Goal: Information Seeking & Learning: Learn about a topic

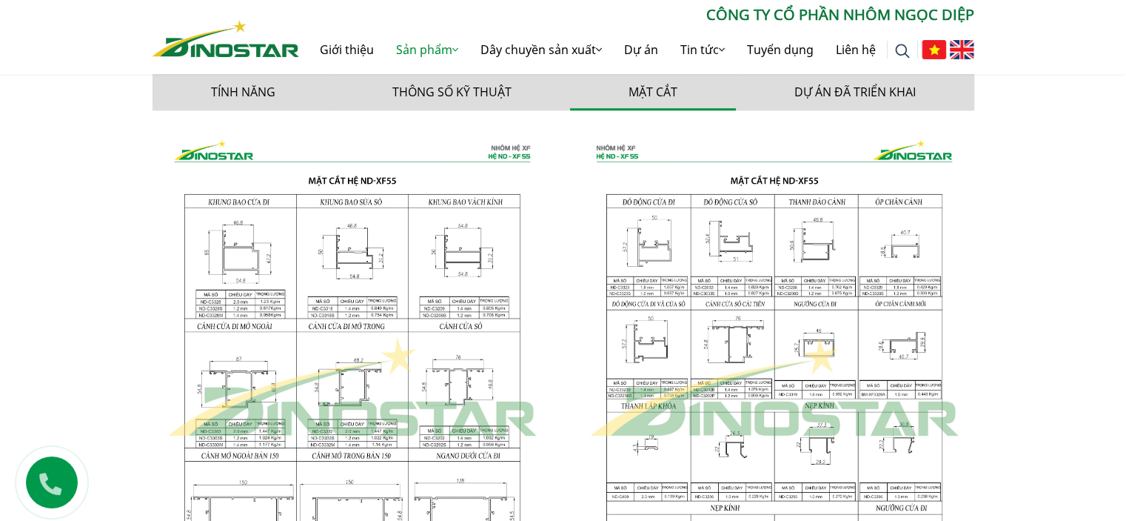
scroll to position [1043, 0]
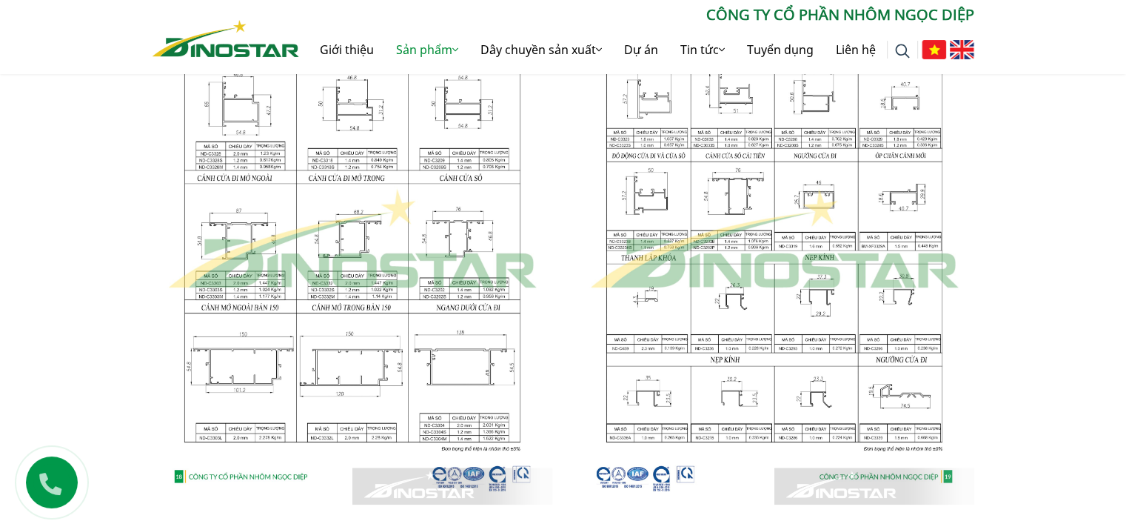
click at [432, 272] on img at bounding box center [353, 239] width 400 height 530
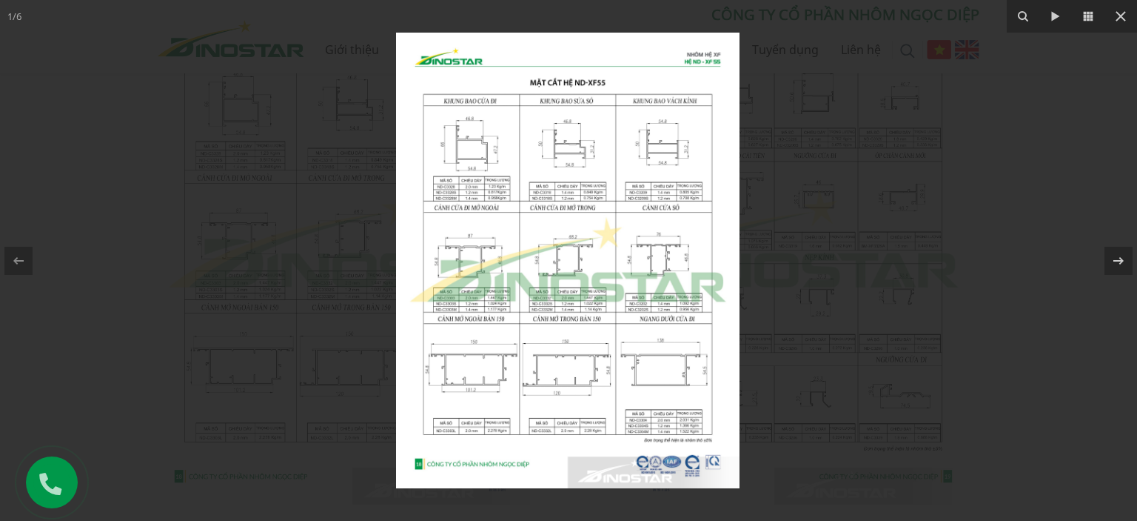
click at [556, 303] on img at bounding box center [568, 260] width 344 height 455
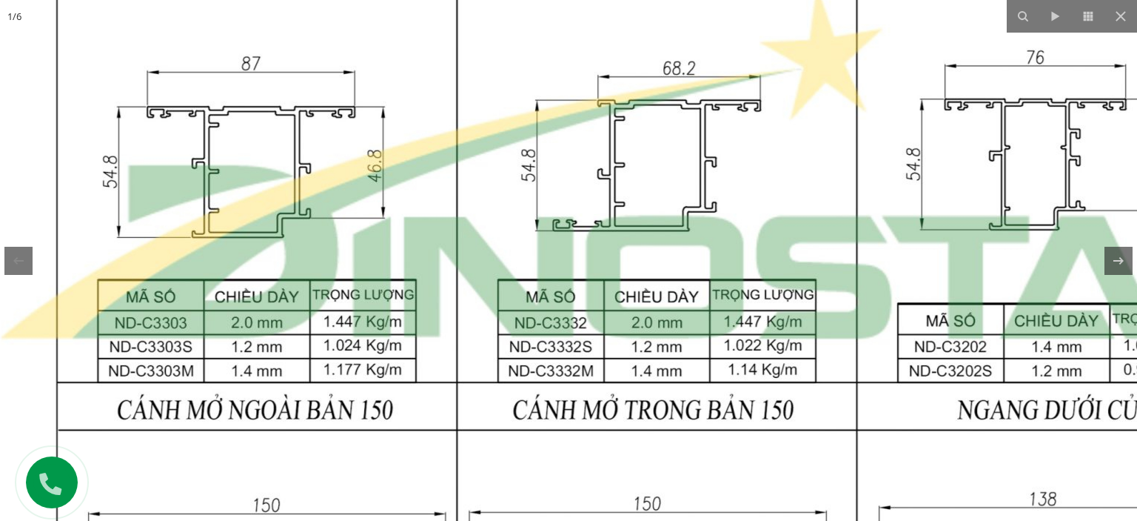
drag, startPoint x: 654, startPoint y: 234, endPoint x: 697, endPoint y: 263, distance: 51.8
click at [703, 272] on img at bounding box center [657, 167] width 1430 height 1896
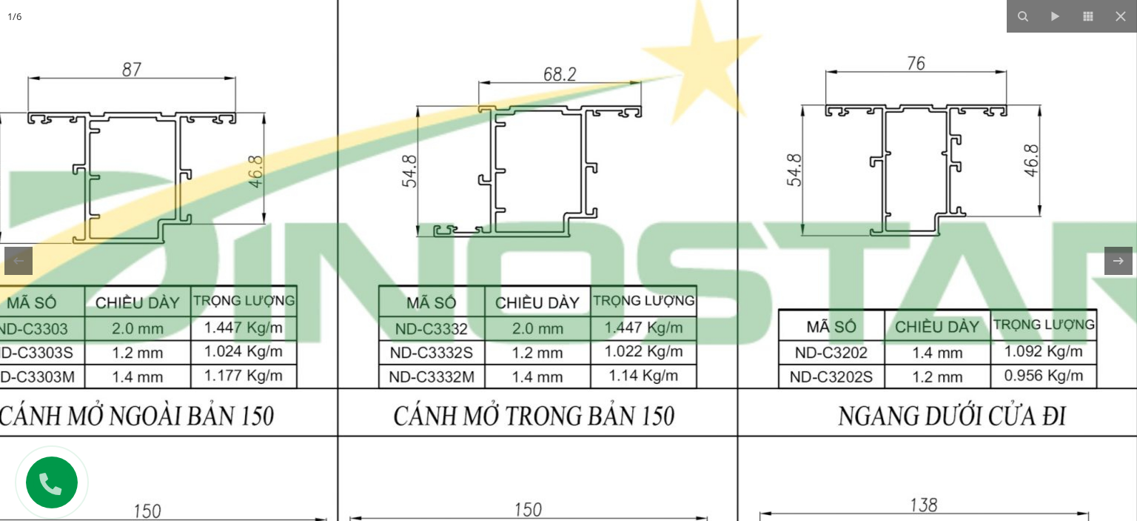
drag, startPoint x: 810, startPoint y: 233, endPoint x: 678, endPoint y: 241, distance: 132.8
click at [681, 242] on img at bounding box center [538, 173] width 1430 height 1896
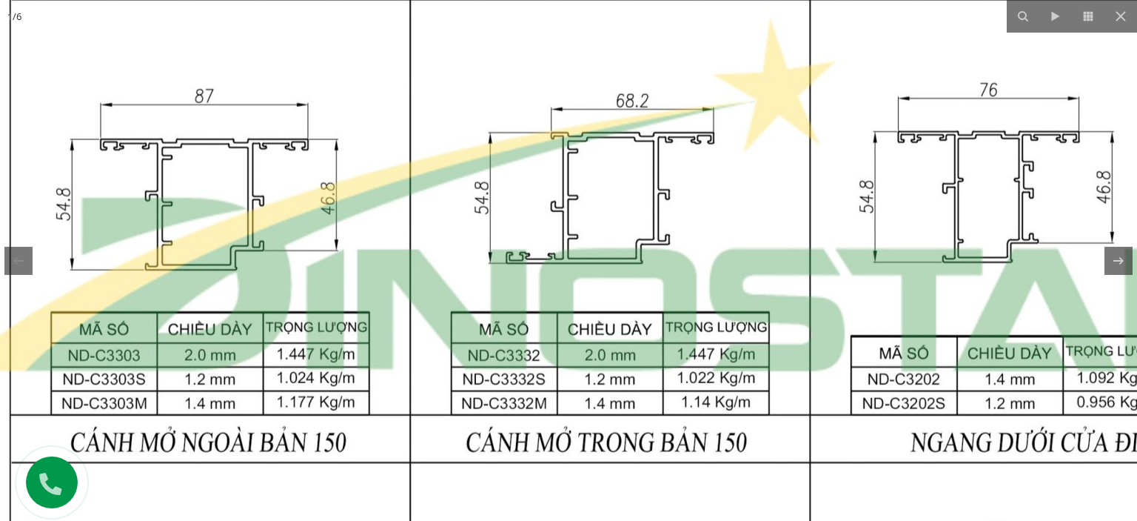
drag, startPoint x: 654, startPoint y: 211, endPoint x: 829, endPoint y: 233, distance: 176.9
click at [829, 233] on img at bounding box center [611, 199] width 1430 height 1896
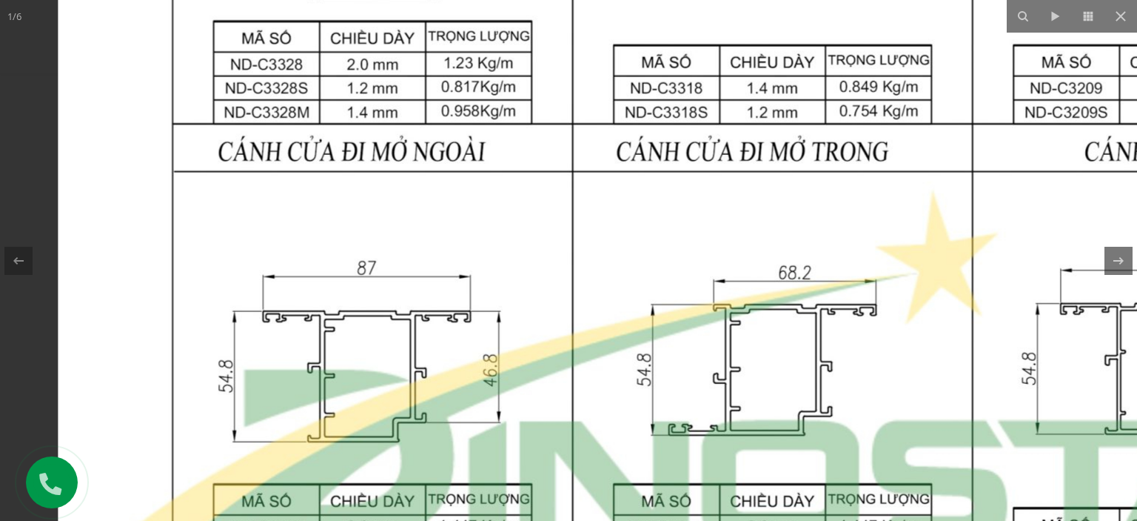
drag, startPoint x: 518, startPoint y: 174, endPoint x: 705, endPoint y: 241, distance: 198.8
click at [775, 355] on img at bounding box center [773, 371] width 1430 height 1896
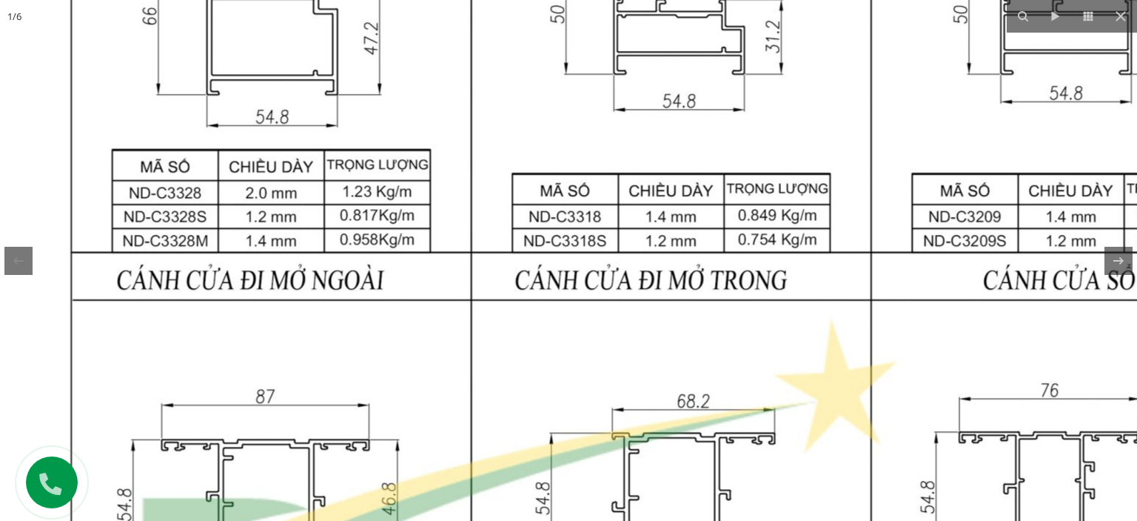
drag, startPoint x: 697, startPoint y: 186, endPoint x: 637, endPoint y: 156, distance: 66.9
click at [648, 157] on img at bounding box center [671, 499] width 1430 height 1896
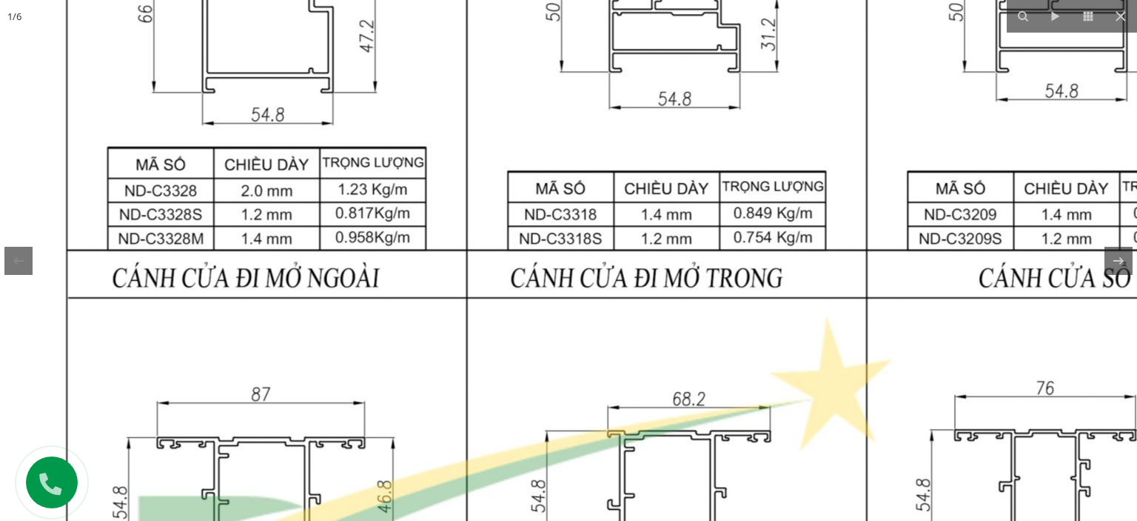
click at [681, 306] on img at bounding box center [667, 497] width 1430 height 1896
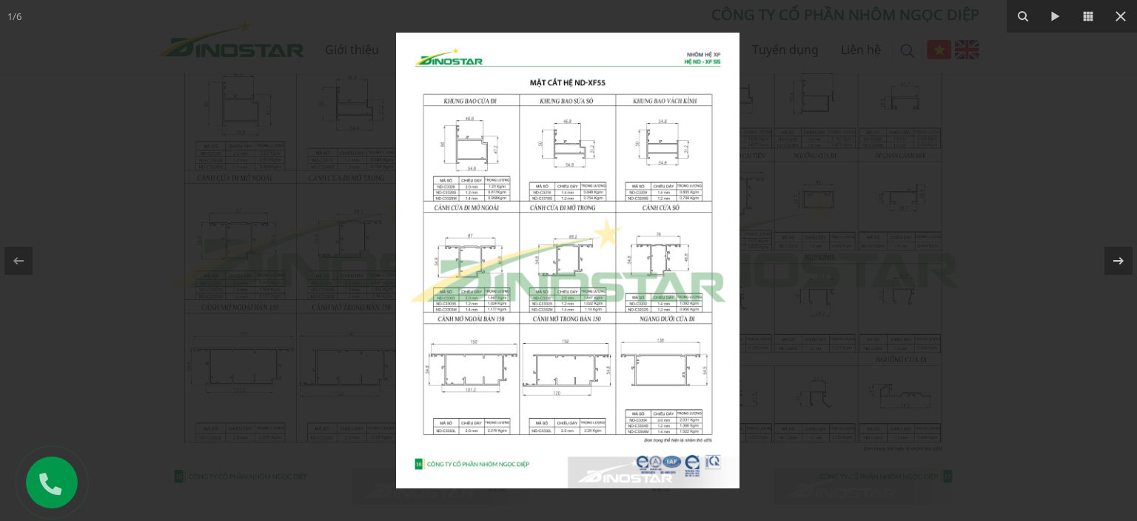
click at [860, 181] on div at bounding box center [568, 260] width 1137 height 521
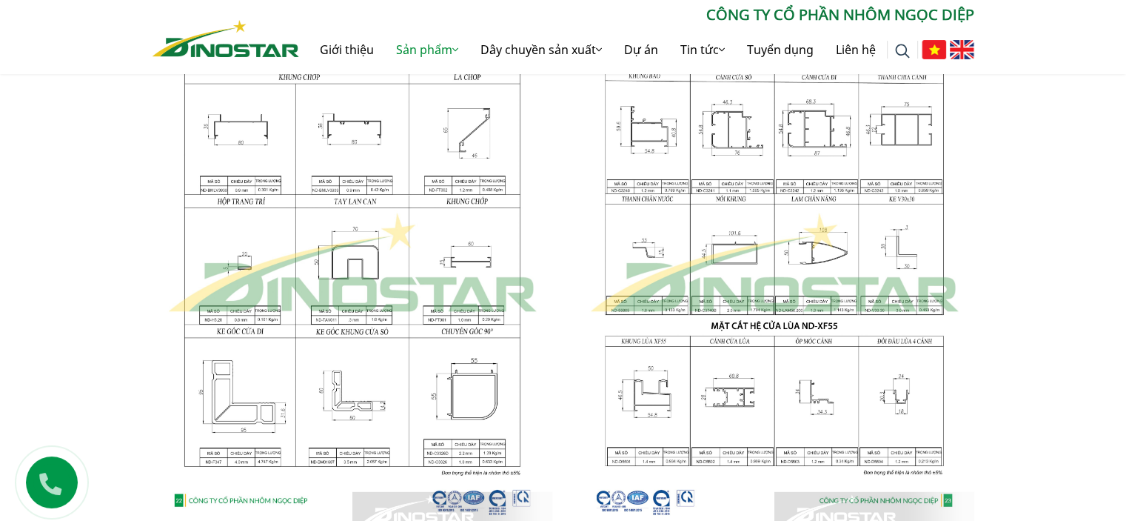
scroll to position [1932, 0]
